Goal: Obtain resource: Download file/media

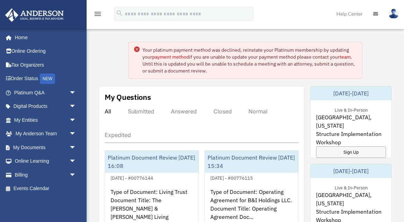
click at [171, 58] on link "payment method" at bounding box center [170, 57] width 37 height 6
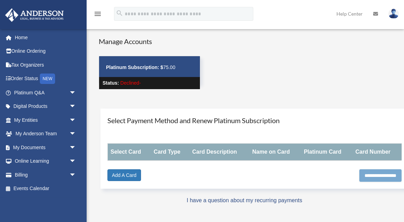
click at [367, 171] on input "**********" at bounding box center [380, 175] width 42 height 12
click at [131, 172] on link "Add A Card" at bounding box center [124, 175] width 34 height 12
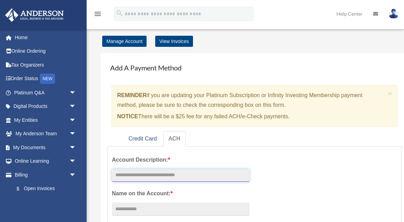
click at [141, 174] on input "text" at bounding box center [180, 175] width 137 height 13
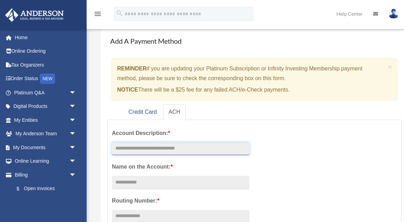
scroll to position [30, 0]
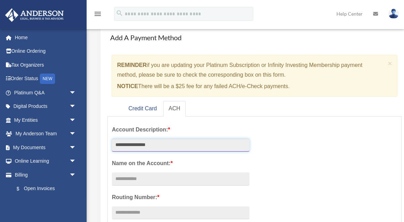
type input "**********"
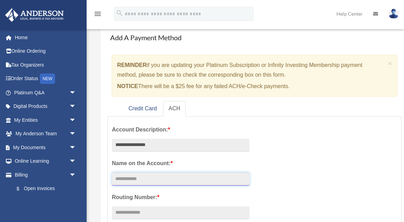
click at [166, 179] on input "Account Description: *" at bounding box center [180, 178] width 137 height 13
type input "**********"
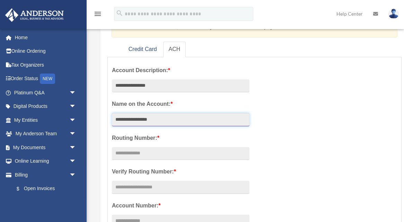
scroll to position [90, 0]
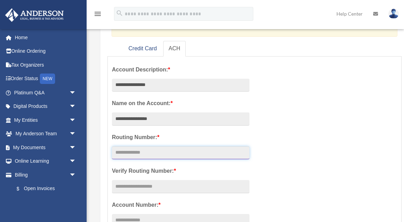
click at [167, 156] on input "text" at bounding box center [180, 152] width 137 height 13
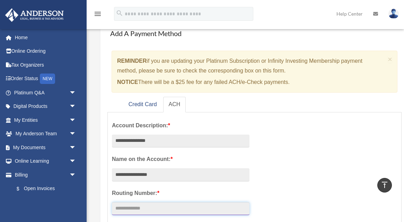
scroll to position [0, 0]
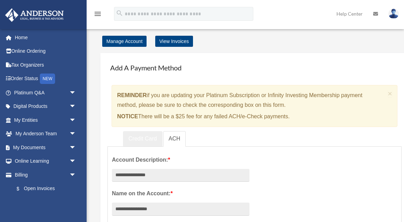
click at [140, 135] on link "Credit Card" at bounding box center [142, 139] width 39 height 16
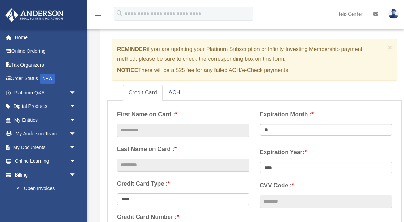
scroll to position [53, 0]
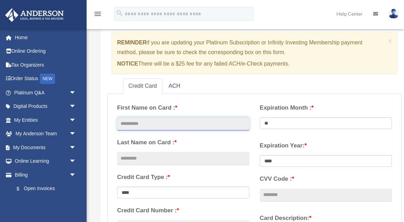
click at [157, 122] on input "text" at bounding box center [183, 123] width 132 height 13
type input "*******"
type input "********"
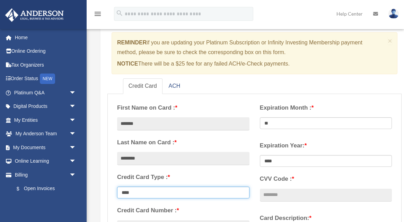
type input "**********"
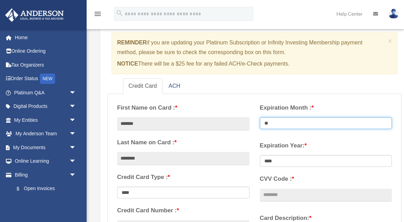
select select "**"
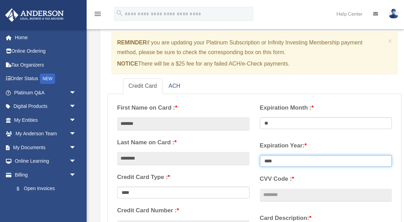
select select "****"
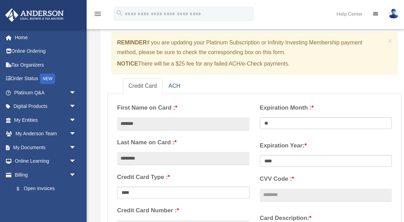
type input "***"
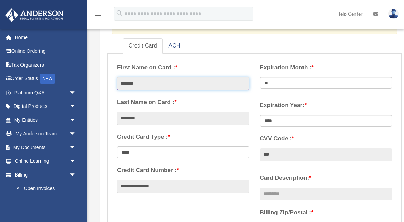
scroll to position [98, 0]
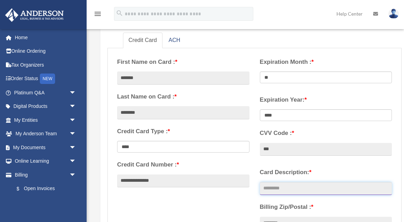
click at [272, 188] on input "Card Description: *" at bounding box center [326, 188] width 132 height 13
type input "**********"
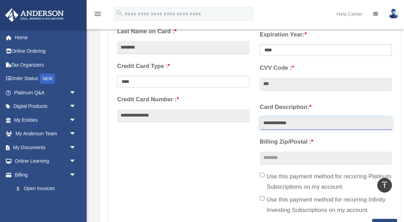
scroll to position [168, 0]
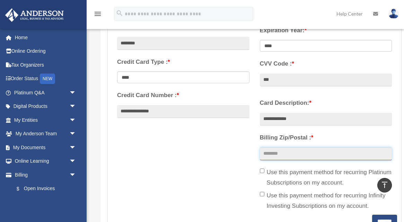
click at [272, 153] on input "Billing Zip/Postal : *" at bounding box center [326, 153] width 132 height 13
type input "*****"
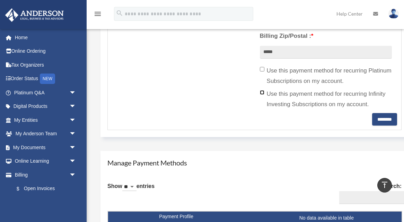
scroll to position [270, 0]
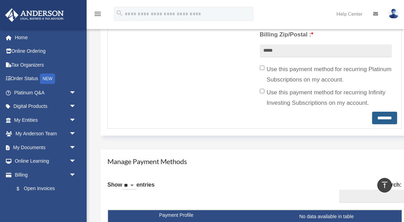
click at [375, 120] on input "********" at bounding box center [384, 117] width 25 height 12
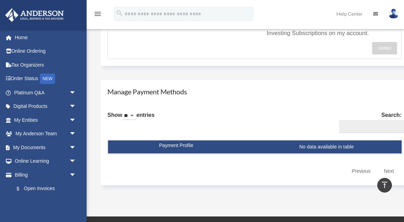
scroll to position [345, 0]
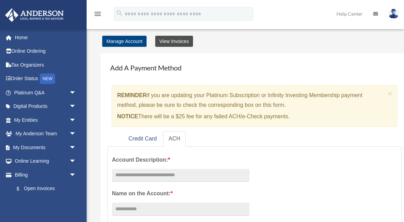
click at [169, 41] on link "View Invoices" at bounding box center [174, 41] width 38 height 11
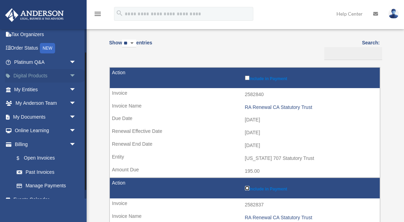
scroll to position [39, 0]
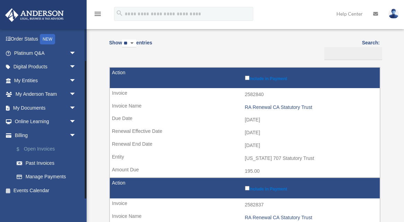
click at [50, 147] on link "$ Open Invoices" at bounding box center [48, 149] width 77 height 14
click at [46, 148] on link "$ Open Invoices" at bounding box center [48, 149] width 77 height 14
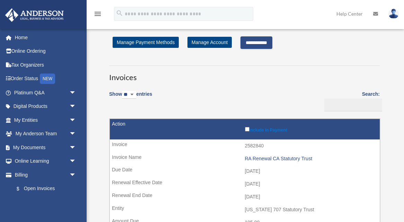
click at [256, 44] on input "**********" at bounding box center [256, 42] width 32 height 12
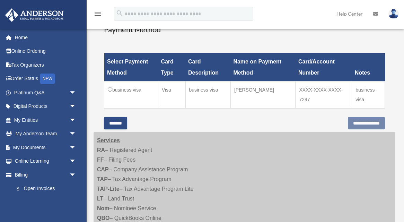
scroll to position [236, 0]
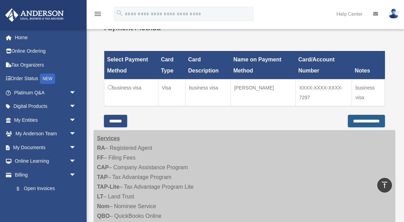
click at [365, 115] on input "**********" at bounding box center [366, 121] width 37 height 12
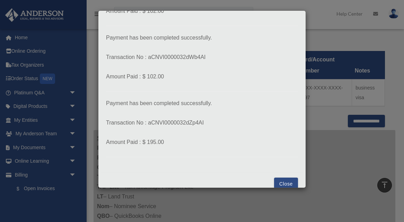
scroll to position [146, 0]
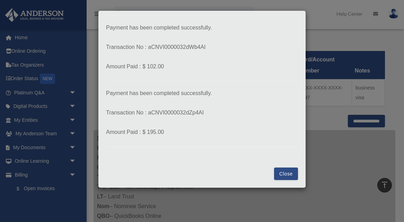
click at [286, 174] on button "Close" at bounding box center [286, 173] width 24 height 12
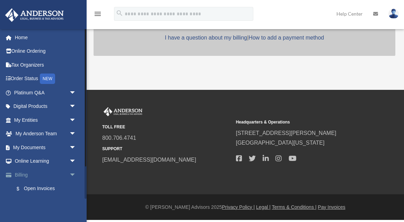
scroll to position [234, 0]
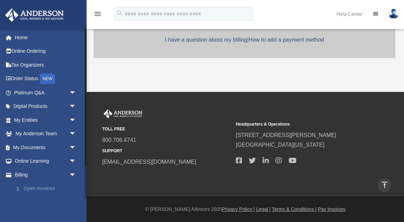
click at [34, 186] on link "$ Open Invoices" at bounding box center [48, 188] width 77 height 14
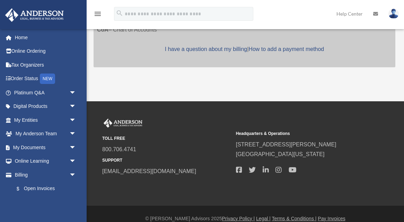
scroll to position [234, 0]
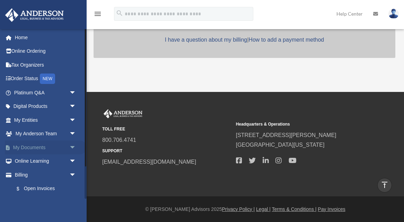
click at [74, 147] on span "arrow_drop_down" at bounding box center [76, 147] width 14 height 14
click at [34, 159] on link "Box" at bounding box center [48, 161] width 77 height 14
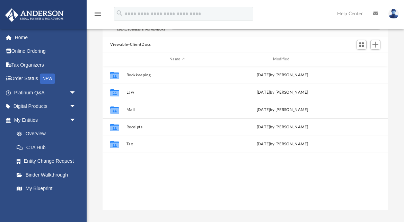
scroll to position [56, 0]
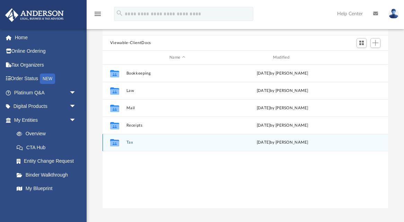
click at [119, 144] on icon "Collaborated Folder" at bounding box center [114, 142] width 11 height 11
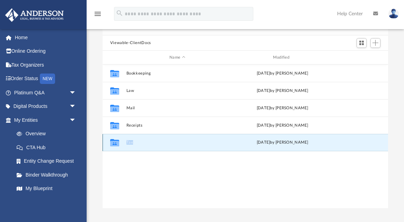
click at [119, 144] on icon "Collaborated Folder" at bounding box center [114, 142] width 11 height 11
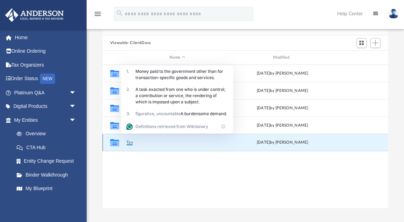
click at [112, 143] on icon "grid" at bounding box center [114, 144] width 9 height 6
click at [131, 143] on button "Tax" at bounding box center [177, 142] width 102 height 4
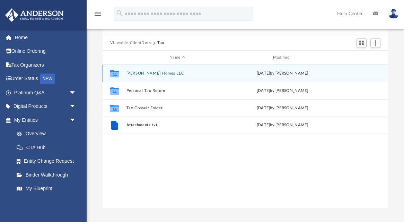
click at [159, 73] on button "[PERSON_NAME] Homes LLC" at bounding box center [177, 73] width 102 height 4
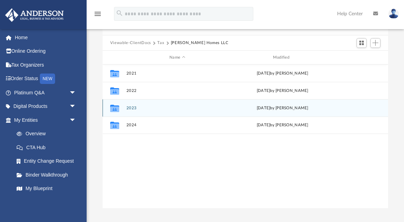
click at [131, 106] on button "2023" at bounding box center [177, 108] width 102 height 4
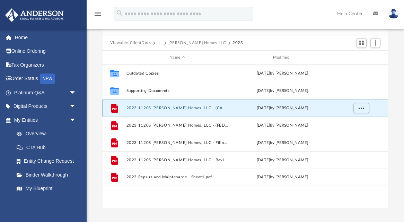
click at [155, 108] on button "2023 1120S Murphree Homes, LLC - (CA STATE) Print, Sign, & Mail.pdf" at bounding box center [177, 108] width 102 height 4
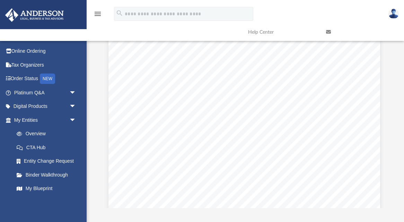
scroll to position [0, 0]
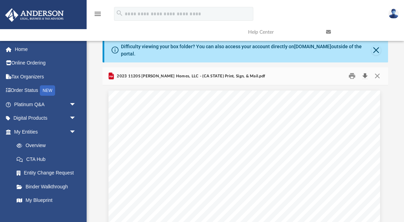
click at [365, 75] on button "Download" at bounding box center [364, 76] width 12 height 11
click at [373, 49] on button "Close" at bounding box center [375, 50] width 9 height 10
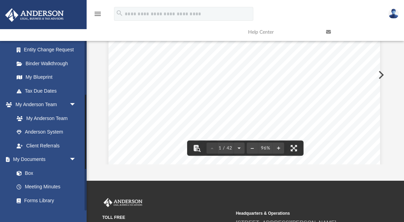
scroll to position [217, 0]
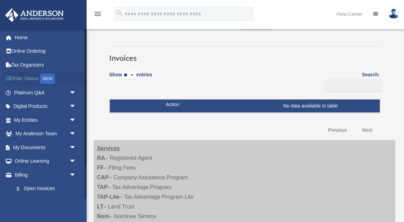
click at [31, 79] on link "Order Status NEW" at bounding box center [46, 79] width 82 height 14
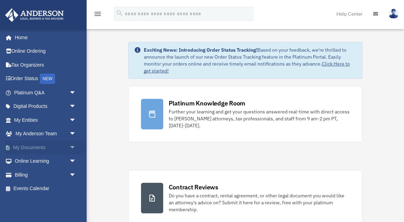
click at [74, 146] on span "arrow_drop_down" at bounding box center [76, 147] width 14 height 14
click at [30, 160] on link "Box" at bounding box center [48, 161] width 77 height 14
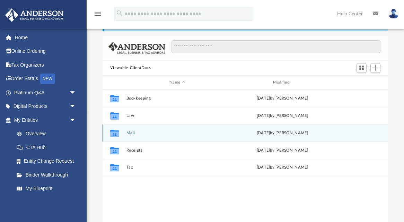
scroll to position [35, 0]
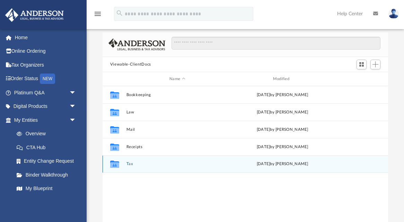
click at [130, 163] on button "Tax" at bounding box center [177, 164] width 102 height 4
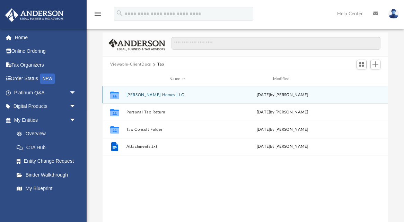
click at [151, 95] on button "[PERSON_NAME] Homes LLC" at bounding box center [177, 94] width 102 height 4
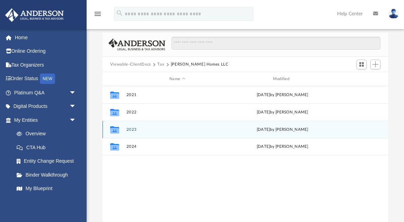
click at [134, 128] on button "2023" at bounding box center [177, 129] width 102 height 4
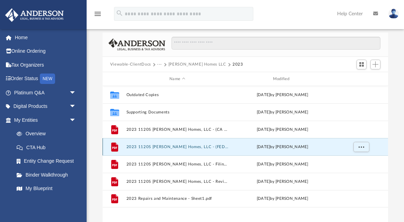
click at [152, 146] on button "2023 1120S Murphree Homes, LLC - (FEDERAL) Print, Sign, & Mail.pdf" at bounding box center [177, 146] width 102 height 4
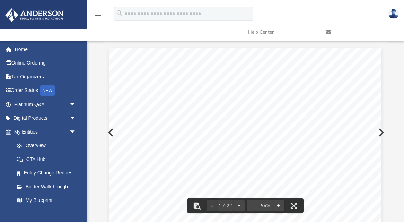
scroll to position [0, 0]
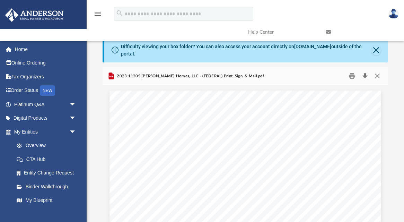
click at [365, 76] on button "Download" at bounding box center [364, 76] width 12 height 11
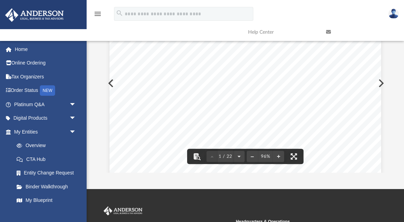
scroll to position [91, 0]
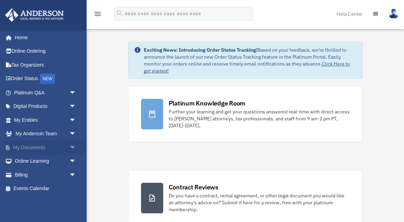
click at [75, 144] on span "arrow_drop_down" at bounding box center [76, 147] width 14 height 14
click at [34, 161] on link "Box" at bounding box center [48, 161] width 77 height 14
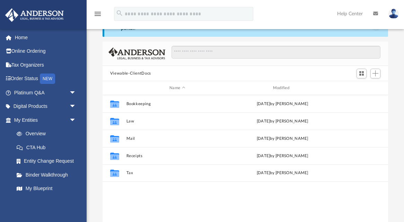
scroll to position [26, 0]
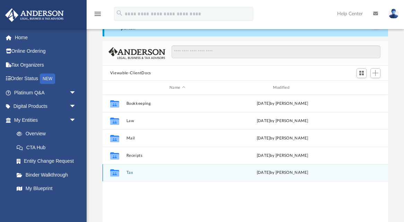
click at [129, 171] on button "Tax" at bounding box center [177, 172] width 102 height 4
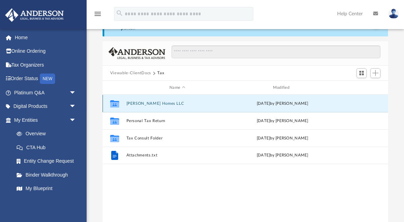
click at [151, 104] on button "[PERSON_NAME] Homes LLC" at bounding box center [177, 103] width 102 height 4
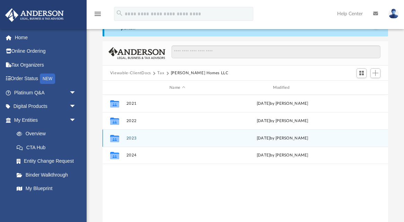
click at [134, 137] on button "2023" at bounding box center [177, 138] width 102 height 4
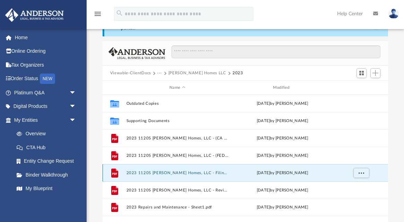
click at [184, 172] on button "2023 1120S Murphree Homes, LLC - Filing Instructions.pdf" at bounding box center [177, 172] width 102 height 4
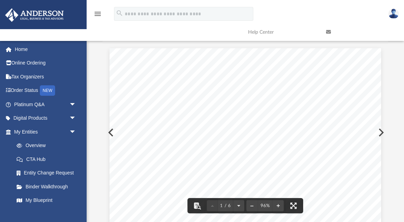
scroll to position [0, 0]
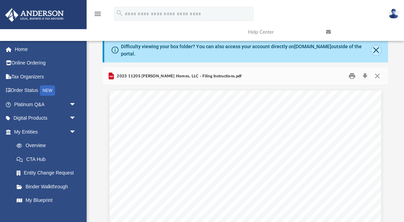
click at [376, 49] on button "Close" at bounding box center [375, 50] width 9 height 10
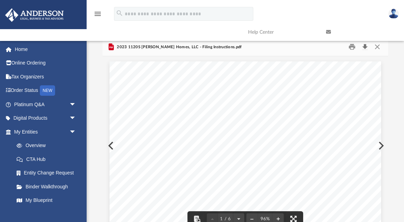
click at [364, 47] on button "Download" at bounding box center [364, 47] width 12 height 11
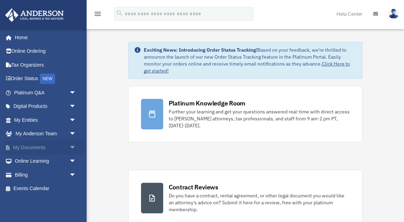
click at [72, 147] on span "arrow_drop_down" at bounding box center [76, 147] width 14 height 14
click at [30, 160] on link "Box" at bounding box center [48, 161] width 77 height 14
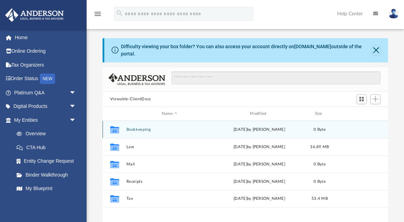
scroll to position [157, 285]
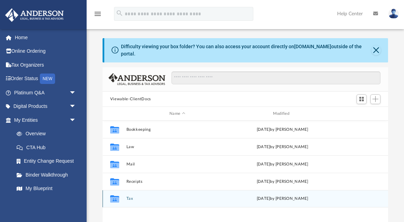
click at [129, 200] on button "Tax" at bounding box center [177, 198] width 102 height 4
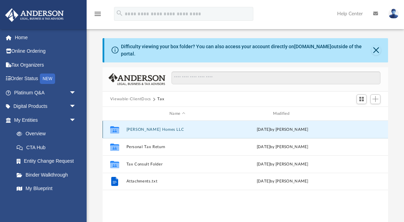
click at [155, 130] on button "[PERSON_NAME] Homes LLC" at bounding box center [177, 129] width 102 height 4
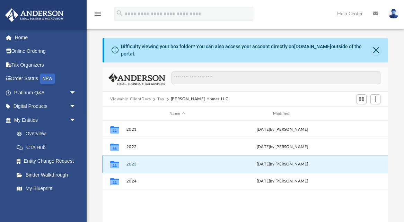
click at [135, 163] on button "2023" at bounding box center [177, 164] width 102 height 4
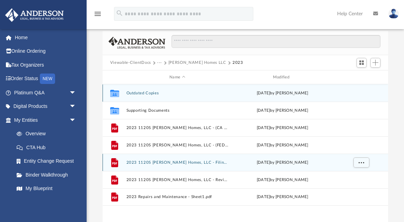
scroll to position [39, 0]
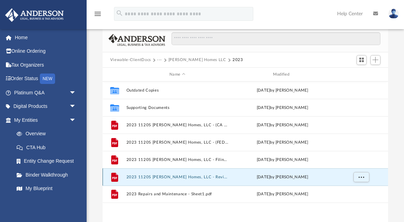
click at [206, 176] on button "2023 1120S [PERSON_NAME] Homes, LLC - Review Copy.pdf" at bounding box center [177, 176] width 102 height 4
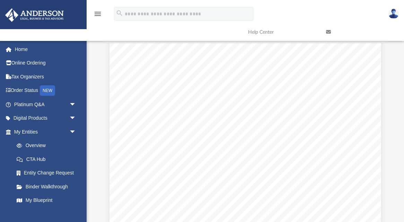
scroll to position [2090, 0]
